Goal: Information Seeking & Learning: Check status

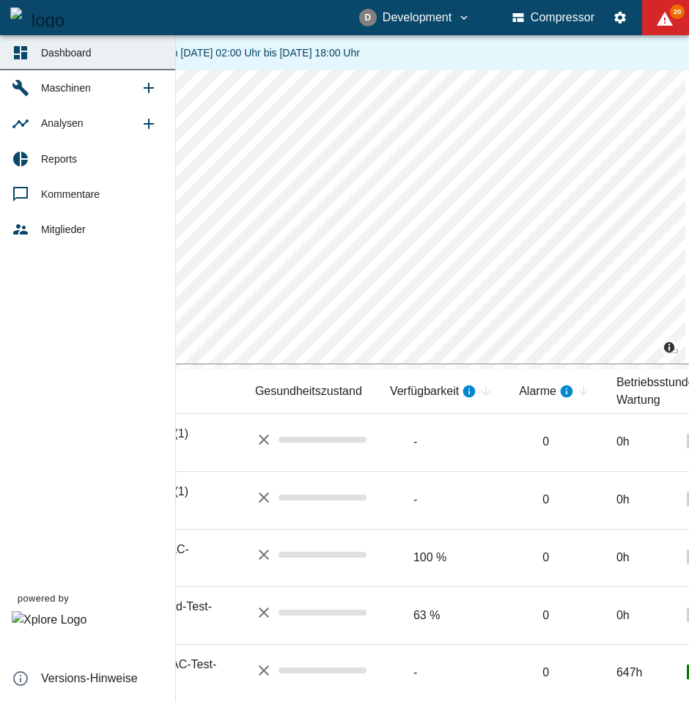
click at [31, 81] on div at bounding box center [23, 88] width 22 height 18
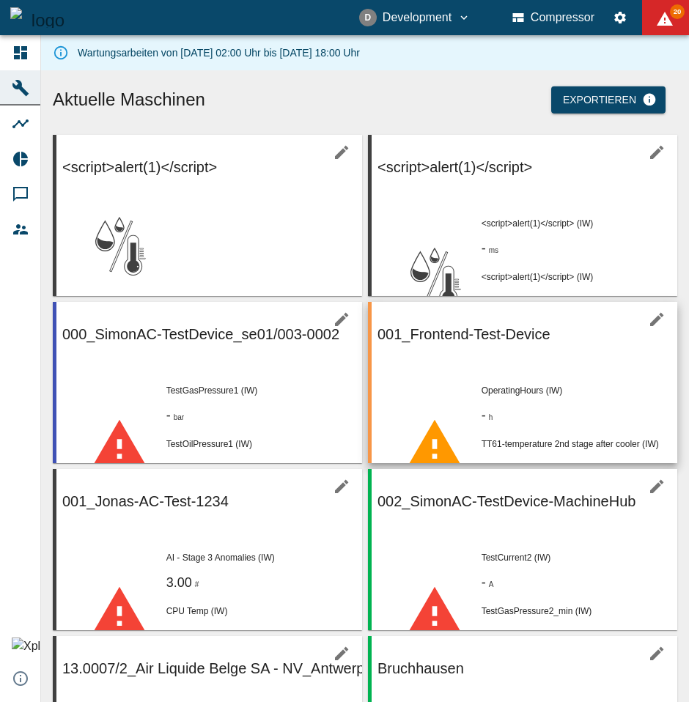
click at [482, 439] on span "TT61-temperature 2nd stage after cooler (IW)" at bounding box center [569, 444] width 177 height 10
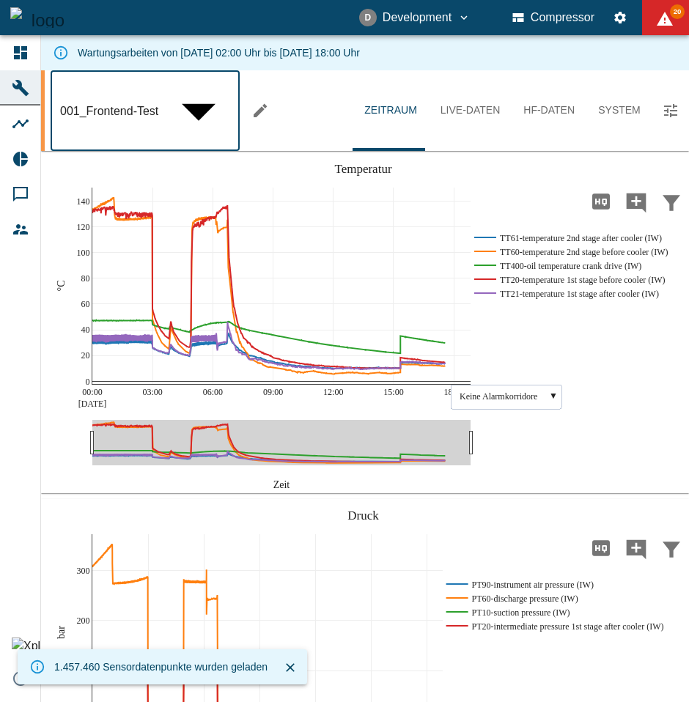
click at [206, 84] on body "D Development Compressor 20 Dashboard Maschinen Analysen Reports Kommentare Mit…" at bounding box center [344, 506] width 689 height 1013
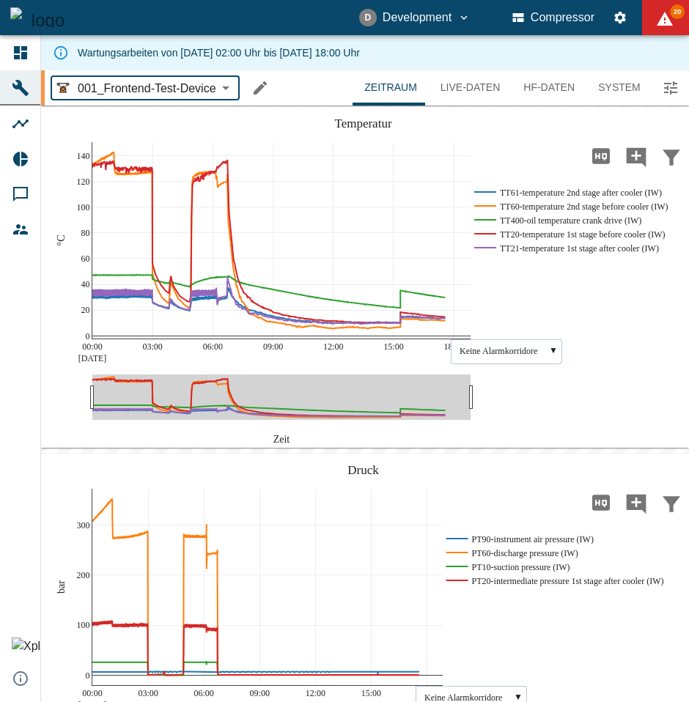
type input "92133c7f-d50f-43d0-80d3-22dfd9c682e0"
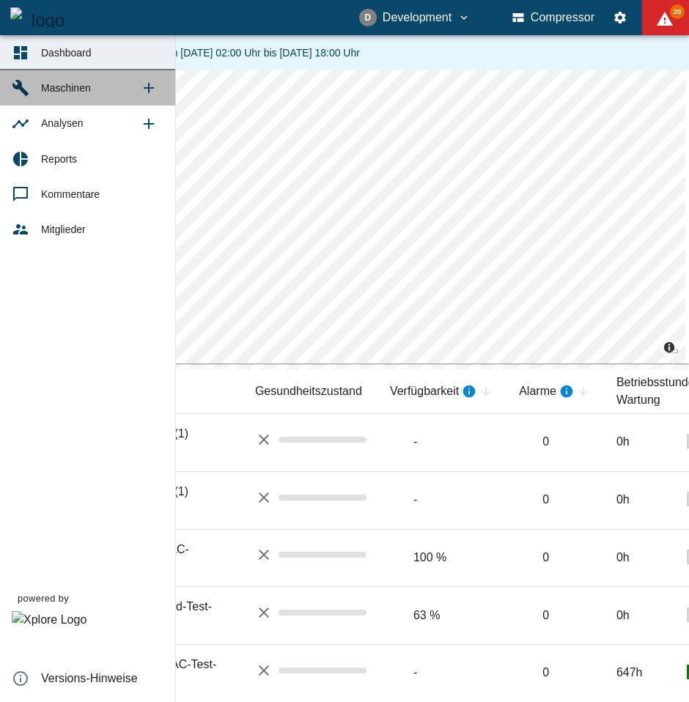
click at [76, 91] on span "Maschinen" at bounding box center [66, 88] width 50 height 12
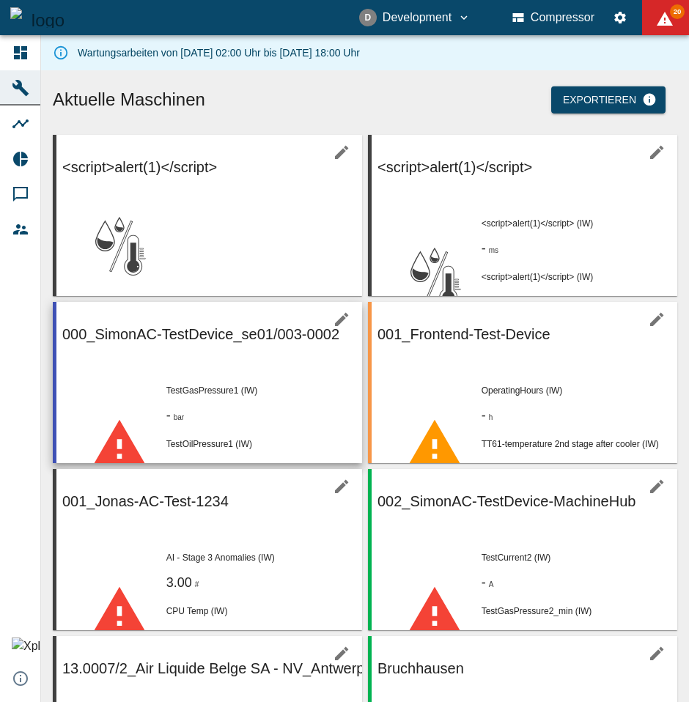
click at [174, 385] on span "TestGasPressure1 (IW)" at bounding box center [212, 390] width 92 height 10
